Goal: Information Seeking & Learning: Learn about a topic

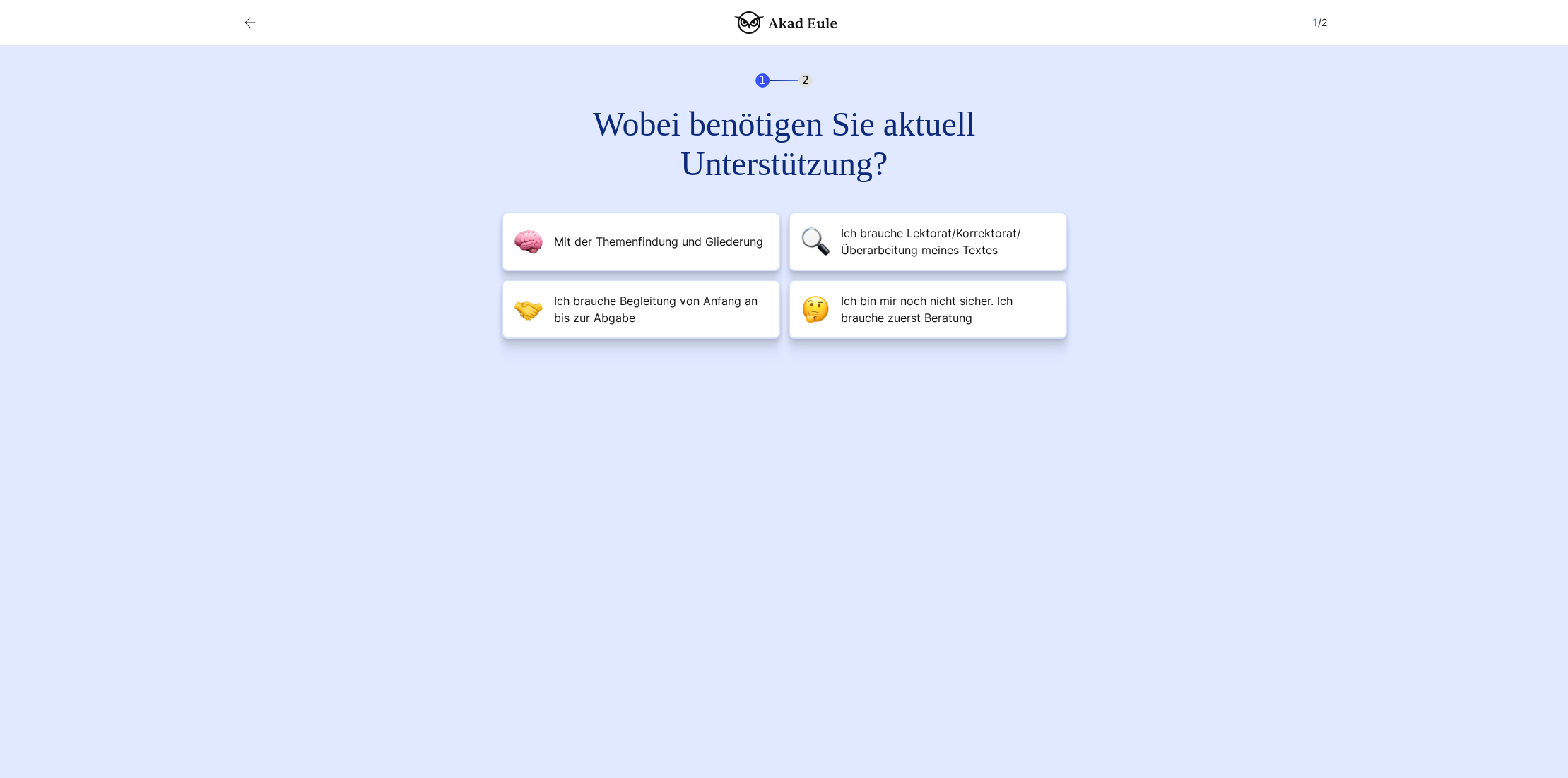
click at [799, 168] on h2 "Wobei benötigen Sie aktuell Unterstützung?" at bounding box center [784, 144] width 509 height 79
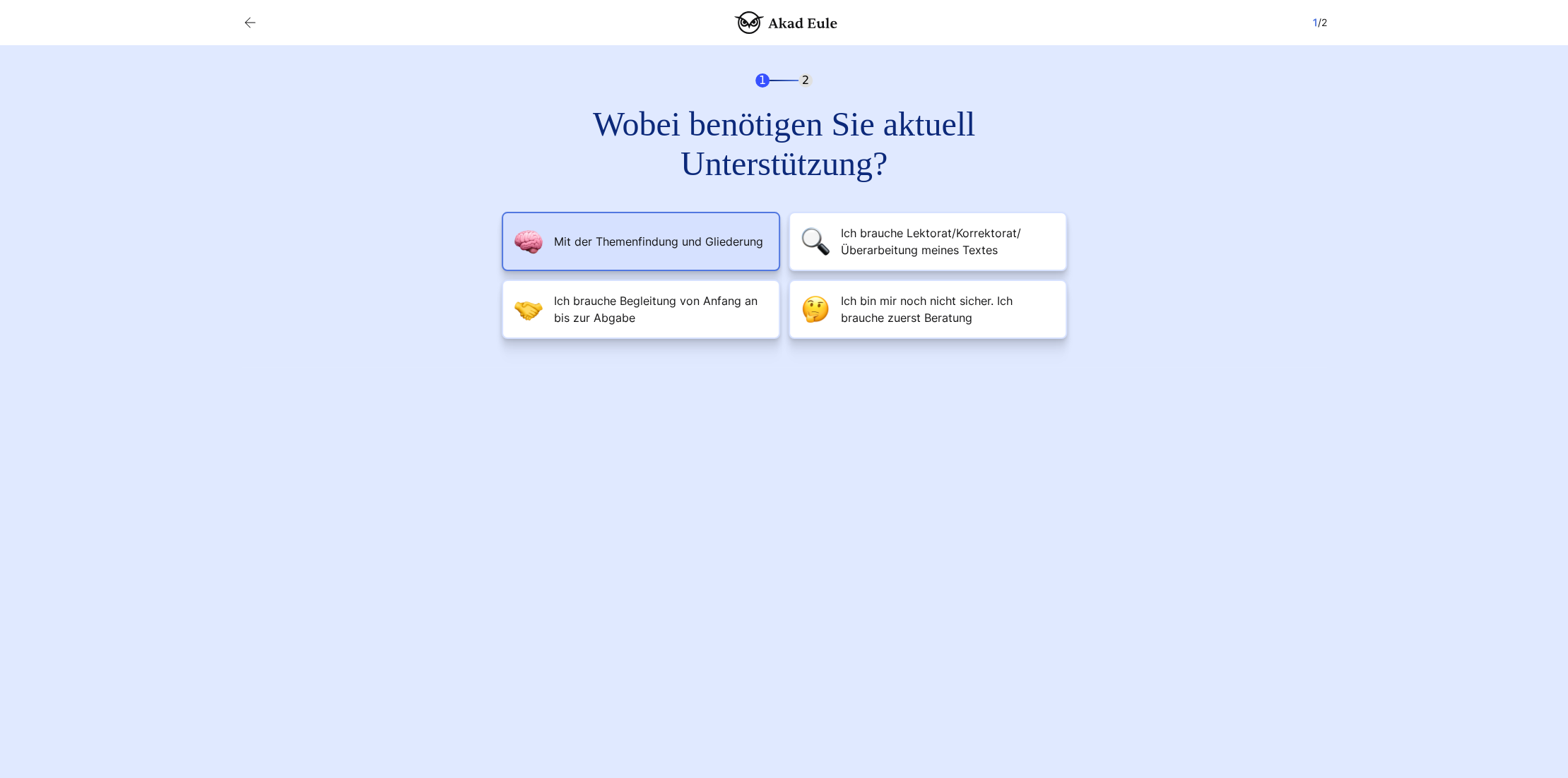
click at [719, 240] on span "Mit der Themenfindung und Gliederung" at bounding box center [658, 241] width 209 height 17
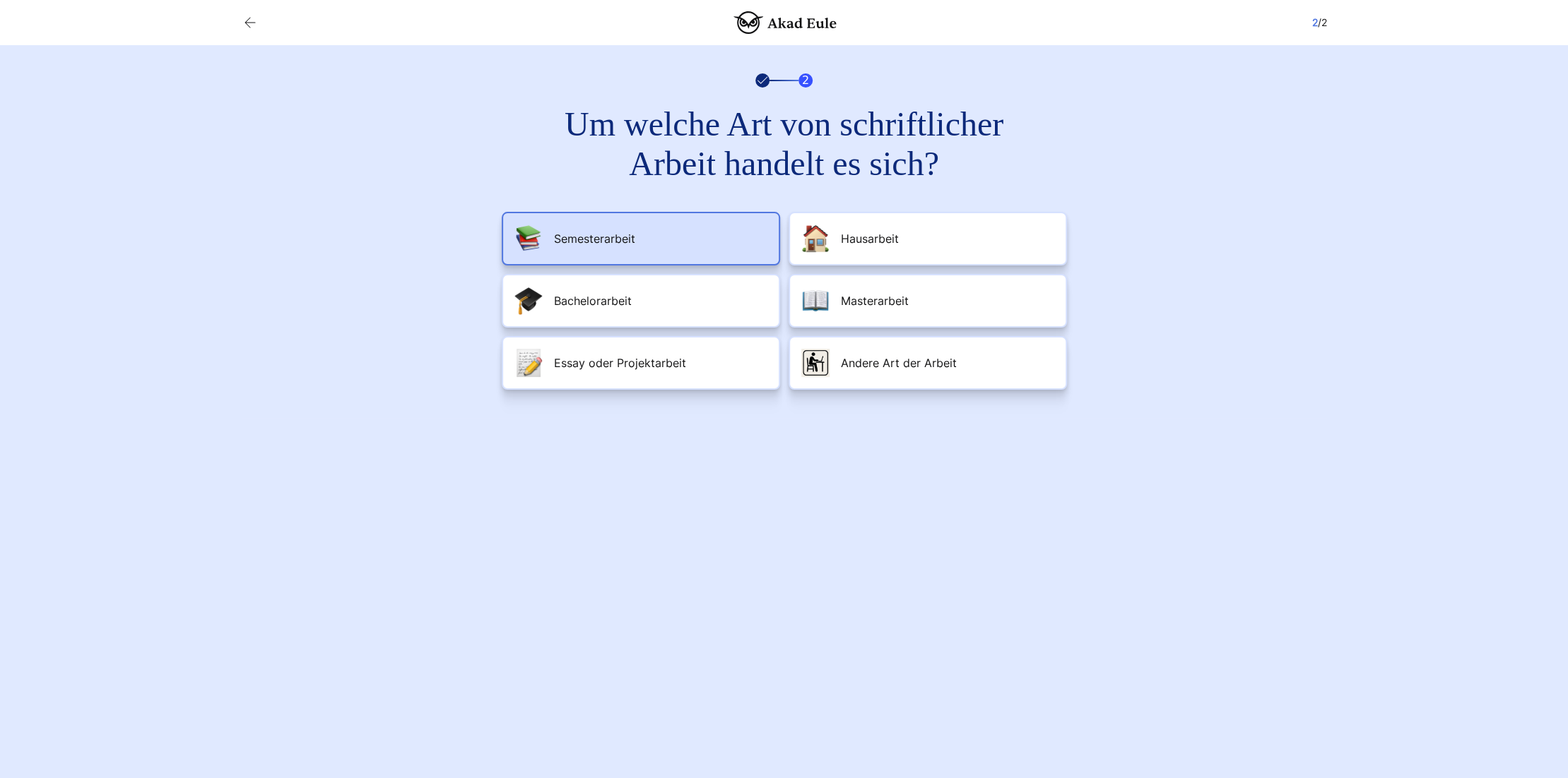
click at [699, 265] on li "Semesterarbeit" at bounding box center [640, 239] width 278 height 54
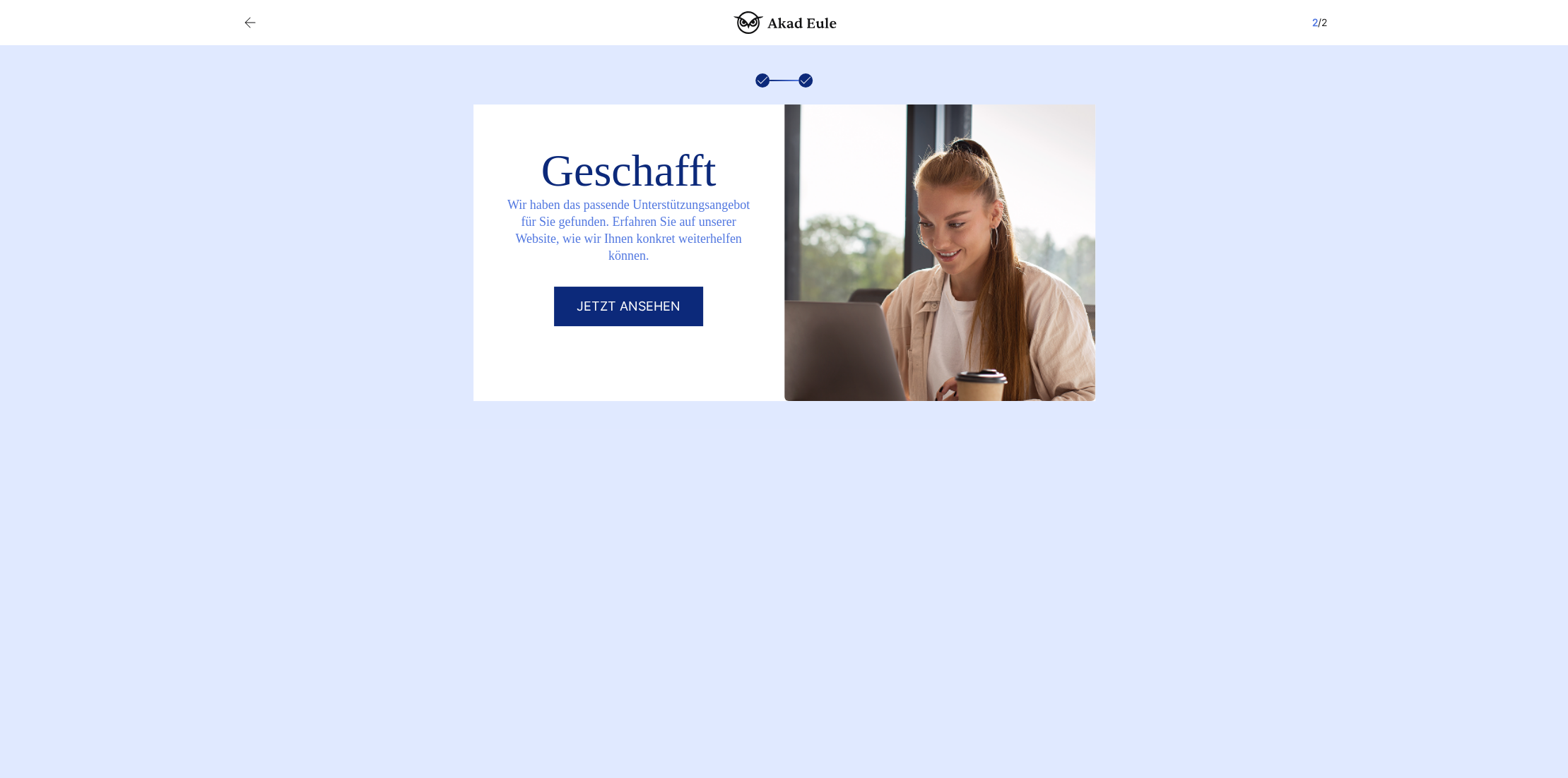
click at [653, 310] on link "Jetzt ansehen" at bounding box center [628, 306] width 149 height 40
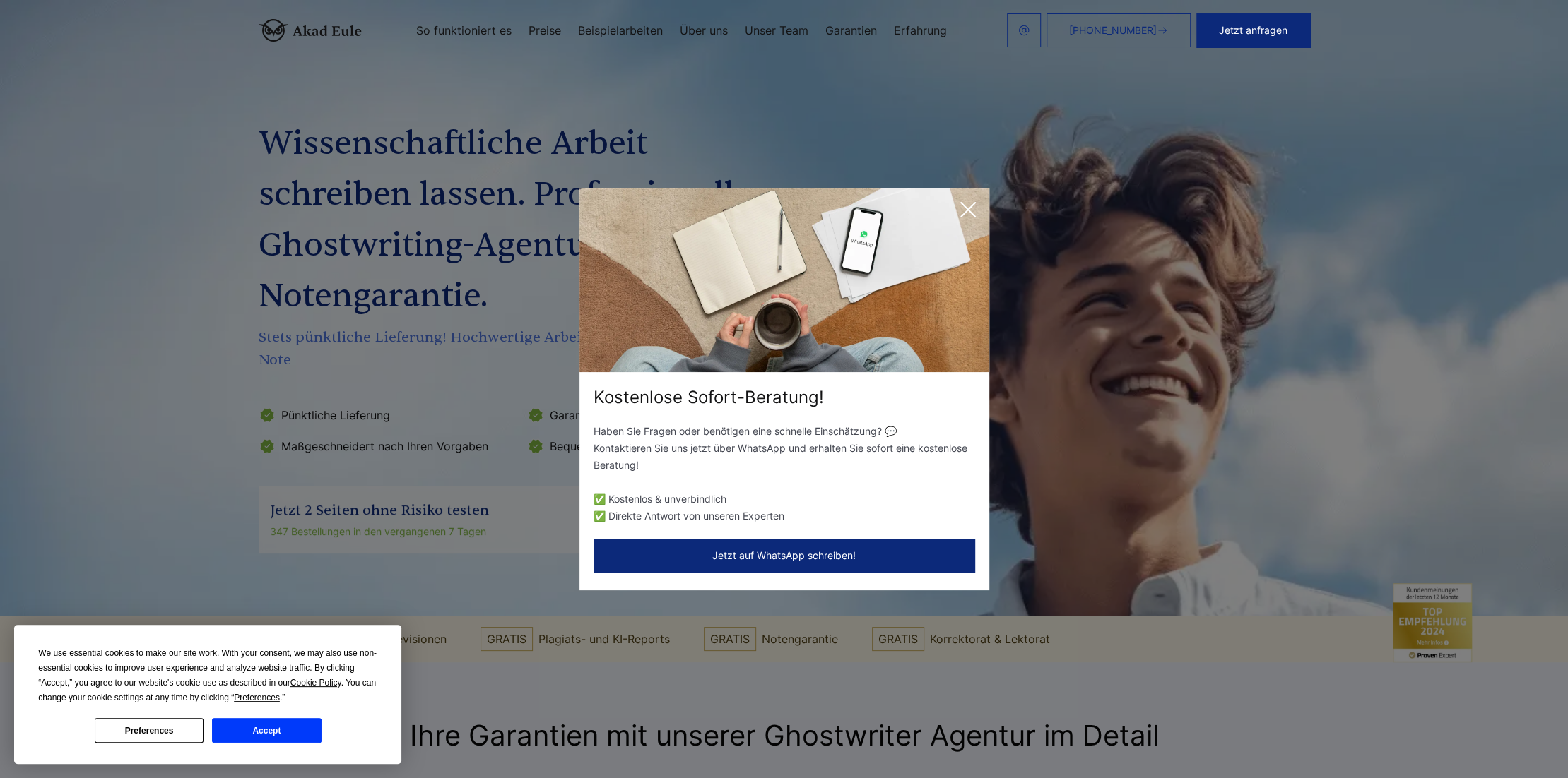
click at [974, 199] on icon at bounding box center [967, 210] width 28 height 28
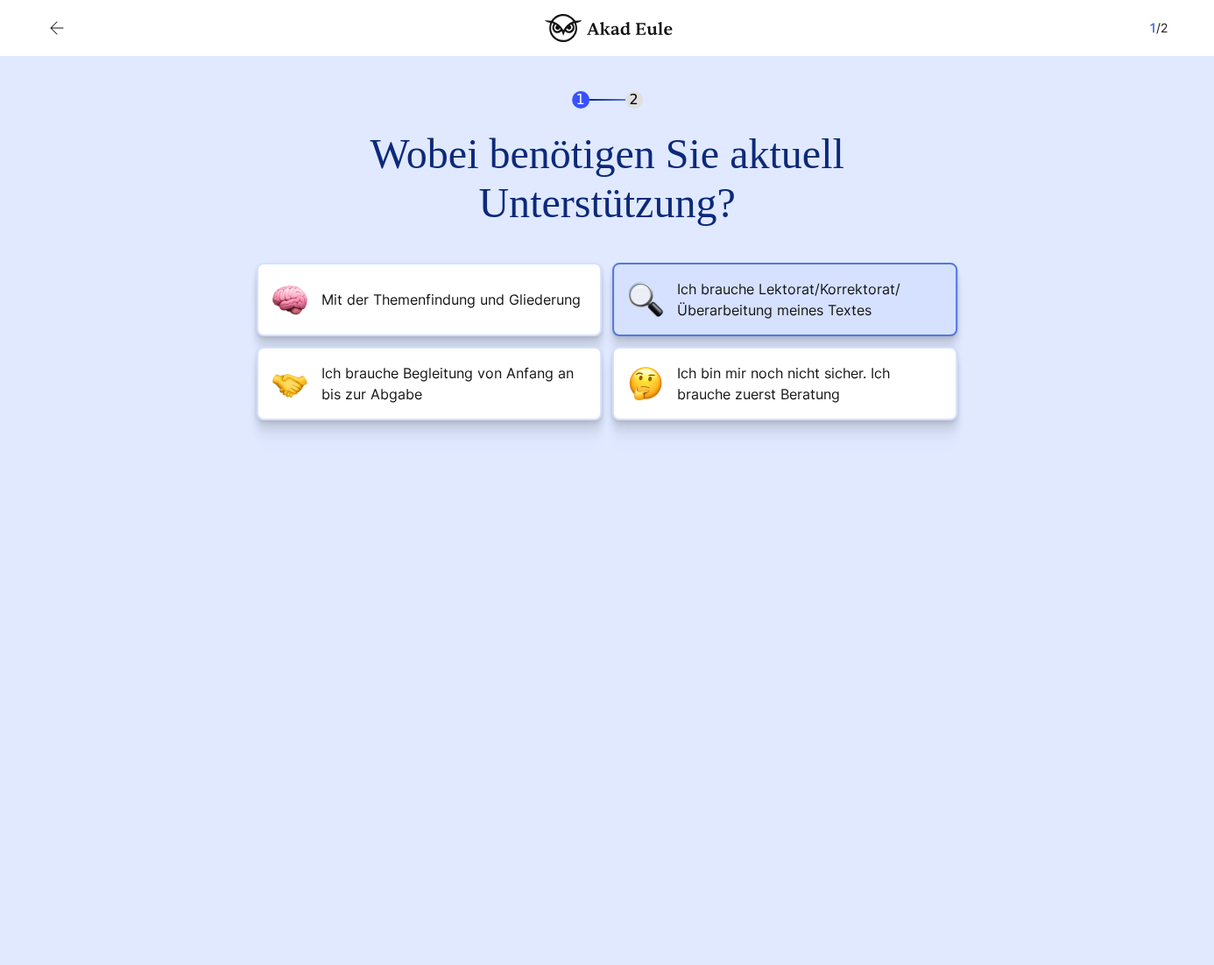
click at [768, 308] on span "Ich brauche Lektorat/Korrektorat/Überarbeitung meines Textes" at bounding box center [809, 300] width 265 height 42
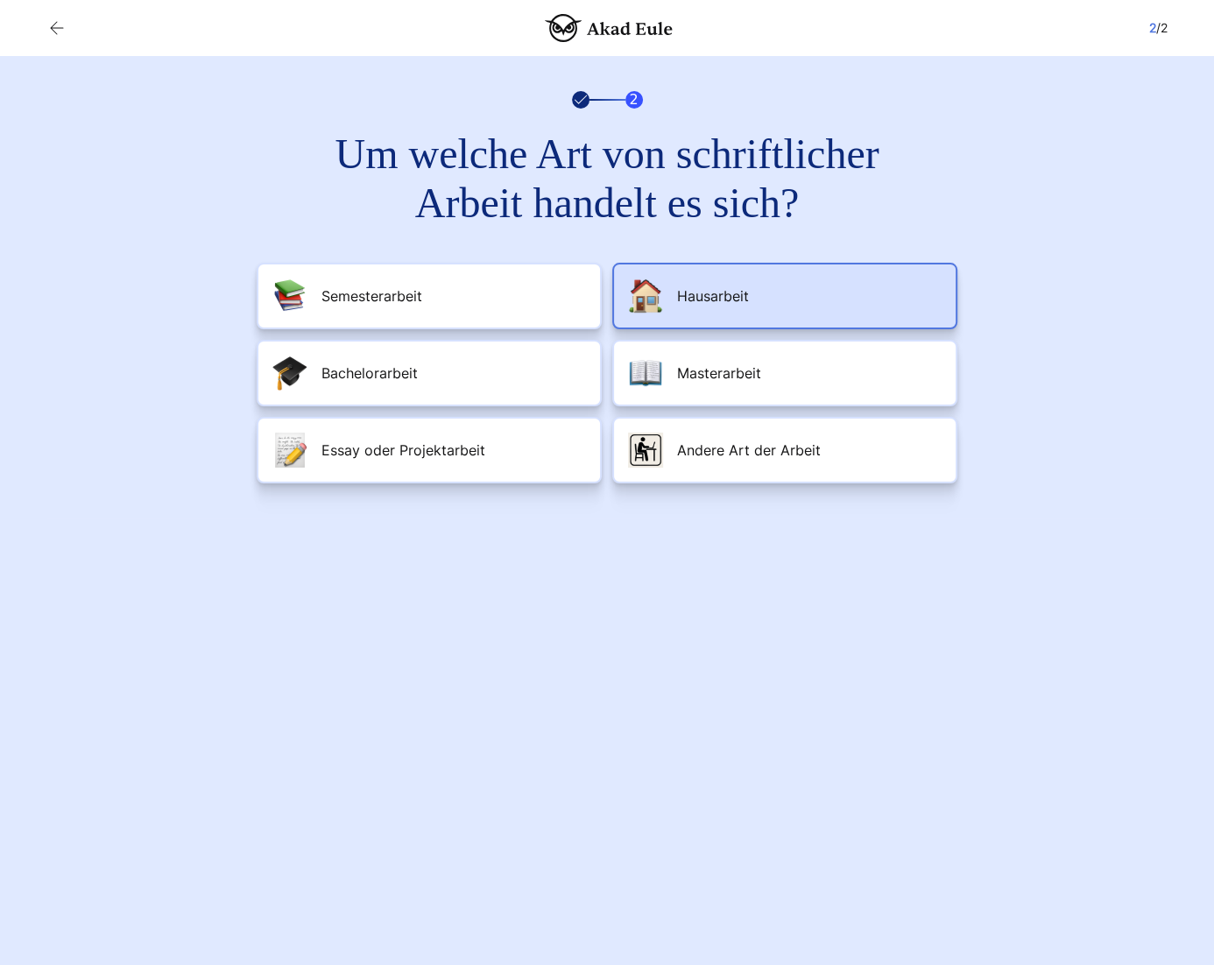
click at [730, 307] on span "Hausarbeit" at bounding box center [713, 296] width 72 height 21
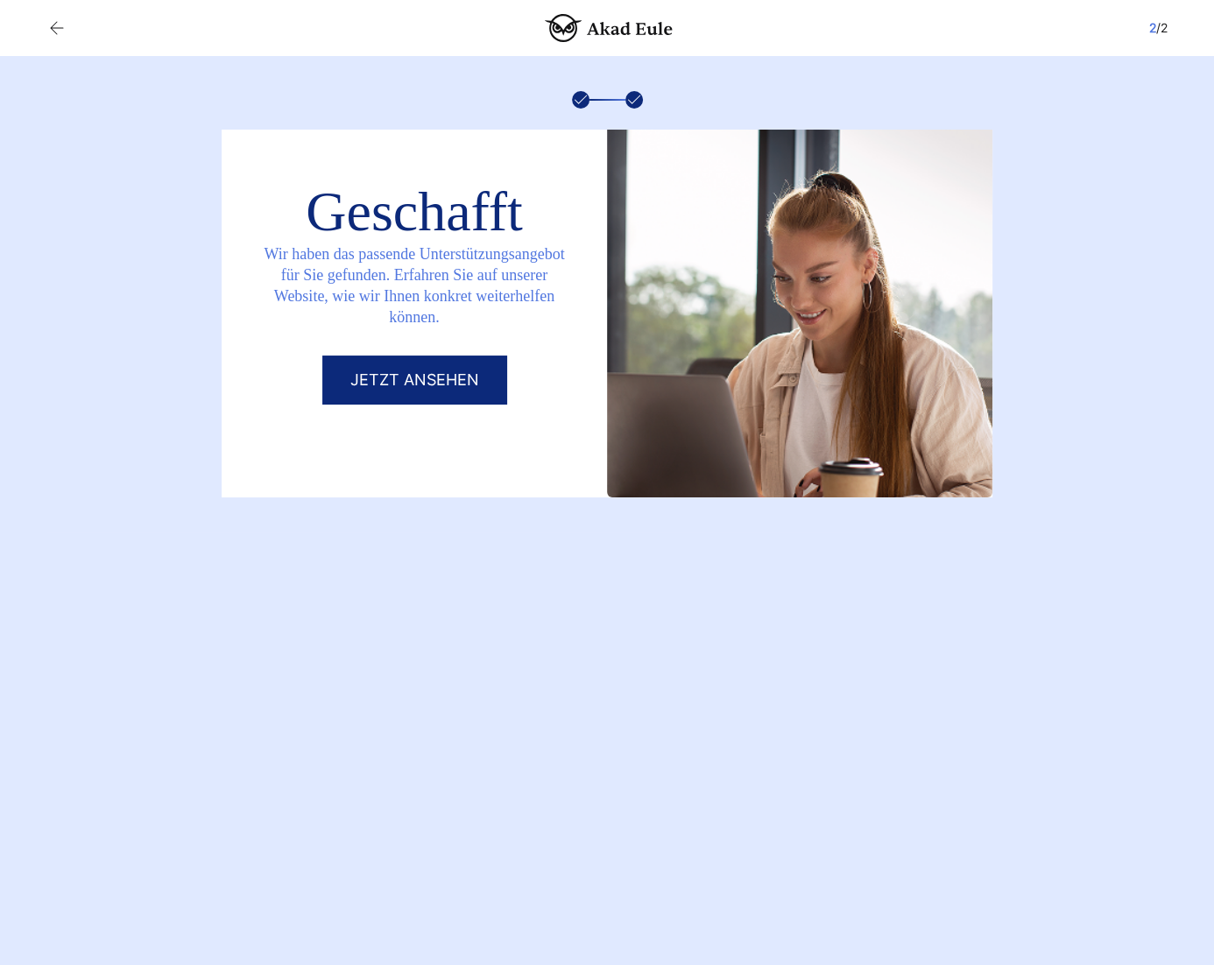
click at [49, 25] on icon "button" at bounding box center [56, 28] width 21 height 21
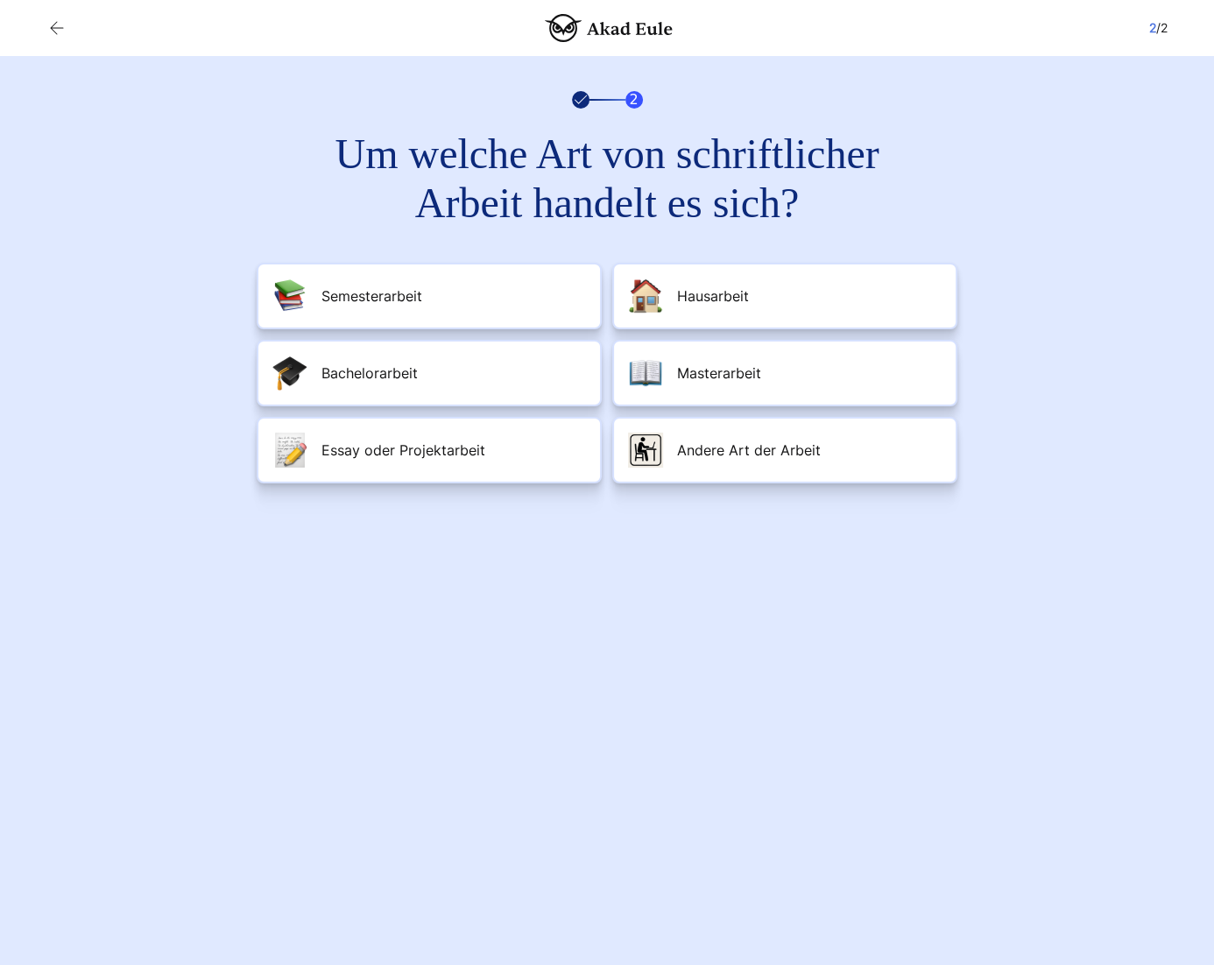
click at [50, 25] on icon "button" at bounding box center [56, 28] width 21 height 21
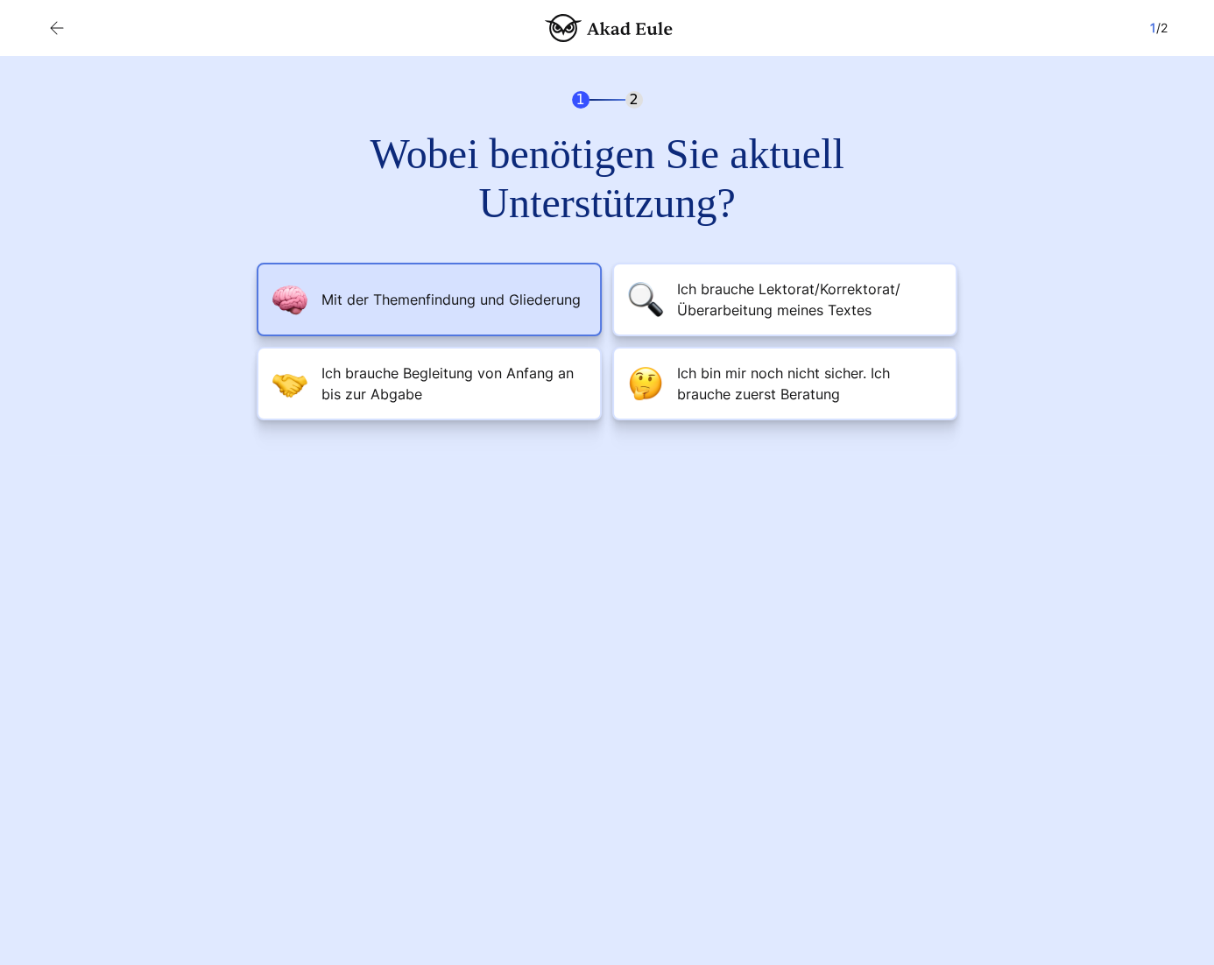
click at [521, 306] on span "Mit der Themenfindung und Gliederung" at bounding box center [450, 299] width 259 height 21
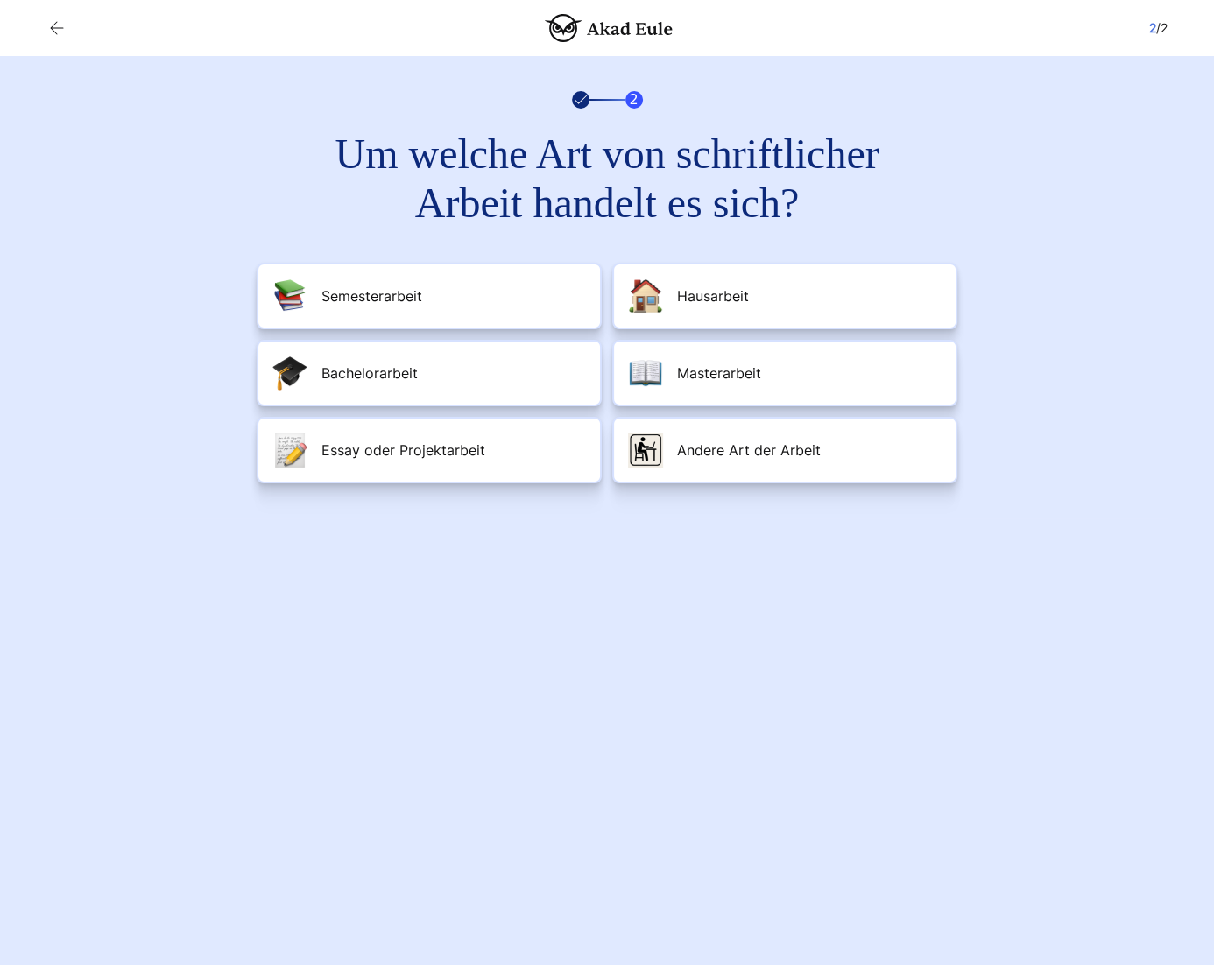
click at [743, 378] on ul "Semesterarbeit Hausarbeit Bachelorarbeit" at bounding box center [607, 373] width 701 height 221
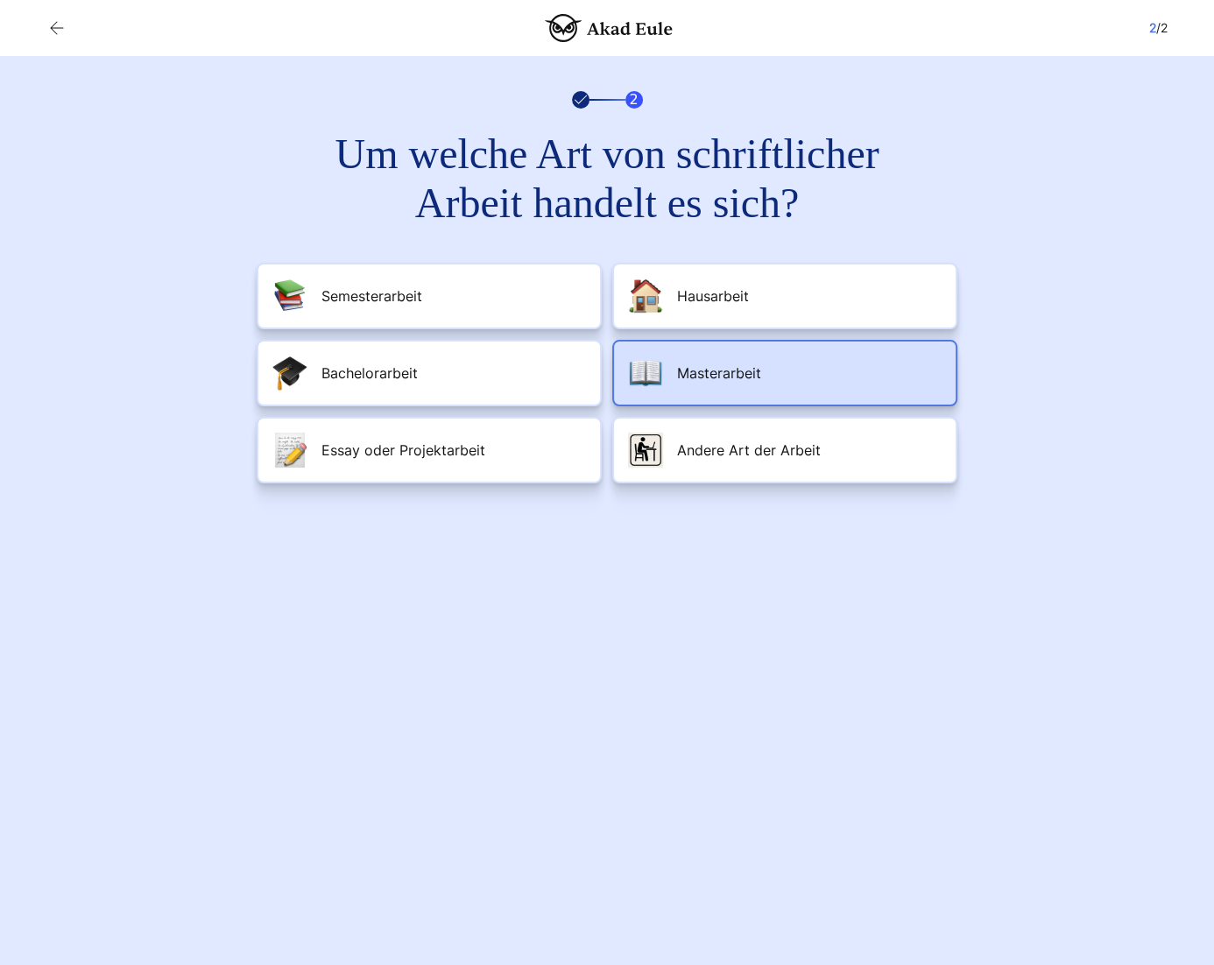
click at [734, 406] on li "Masterarbeit" at bounding box center [784, 373] width 345 height 67
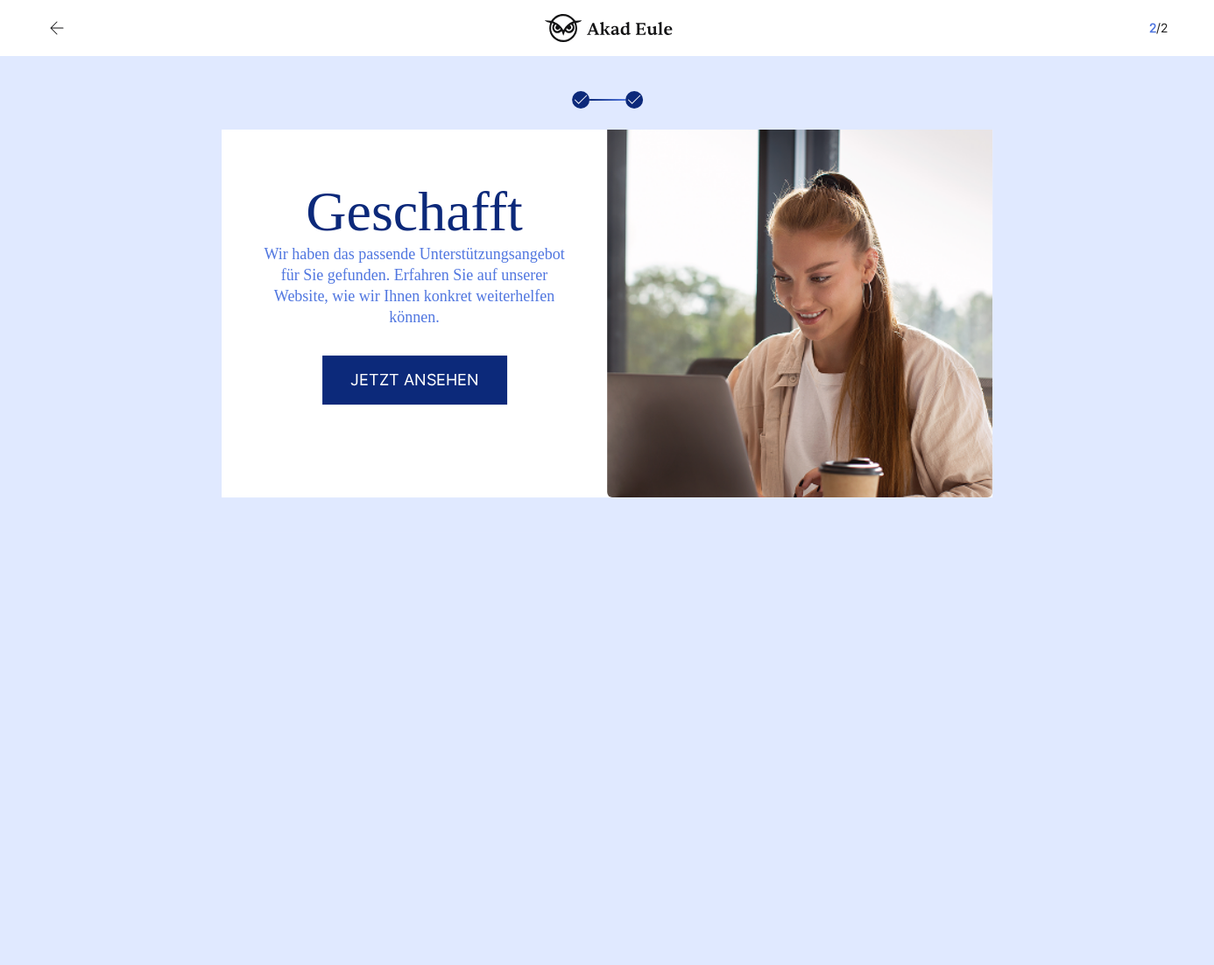
click at [70, 26] on div "2 / 2" at bounding box center [606, 28] width 1121 height 28
click at [48, 30] on icon "button" at bounding box center [56, 28] width 21 height 21
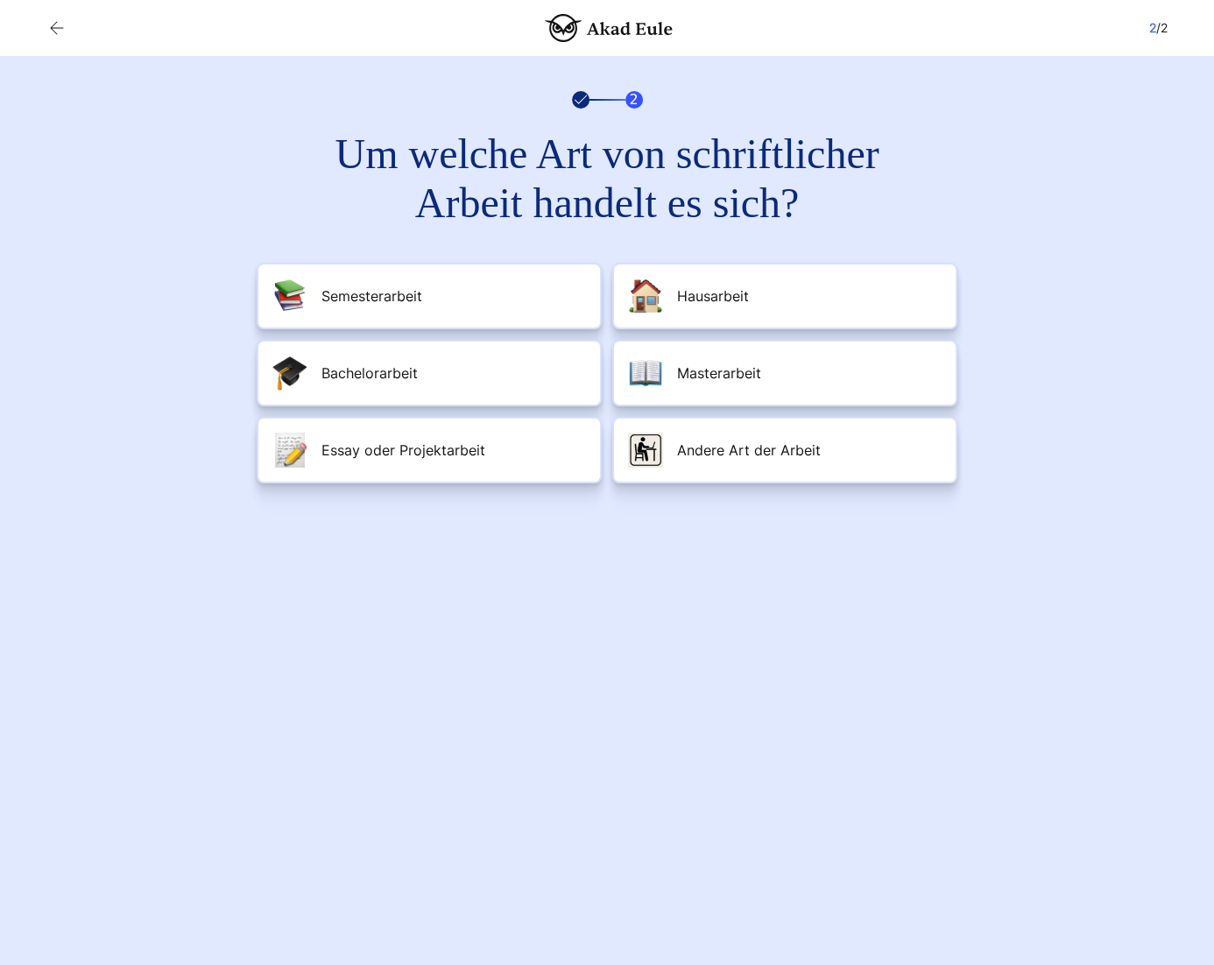
click at [53, 29] on icon "button" at bounding box center [56, 28] width 21 height 21
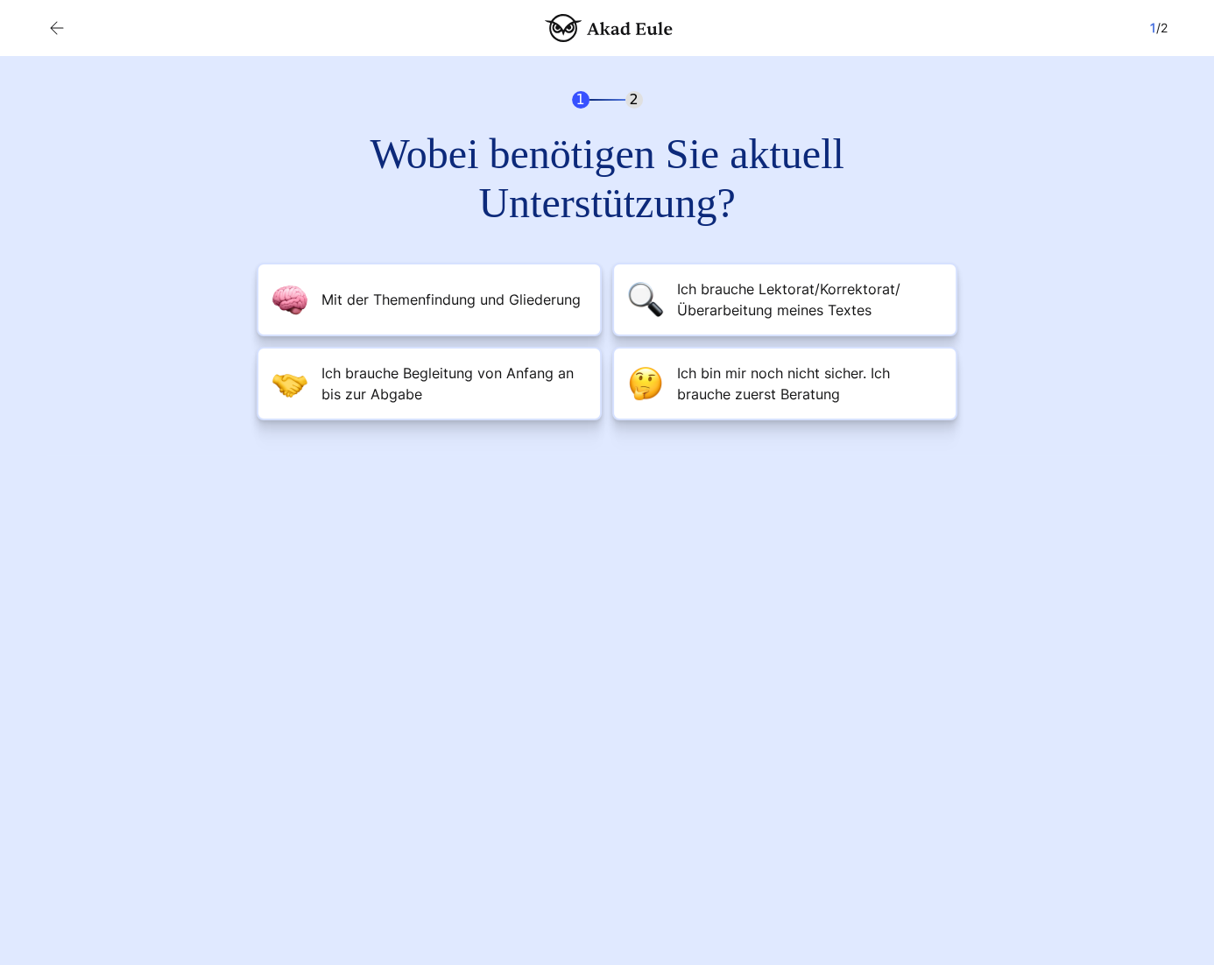
click at [1034, 378] on div "1 2 Wobei benötigen Sie aktuell Unterstützung? Mit der Themenfindung und Gliede…" at bounding box center [606, 255] width 1121 height 399
